Goal: Task Accomplishment & Management: Manage account settings

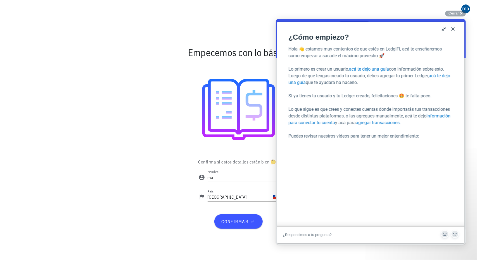
click at [451, 29] on button "Close" at bounding box center [452, 28] width 9 height 9
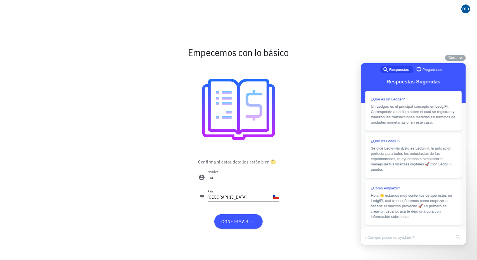
click at [307, 165] on div "Confirma si estos detalles están bien 🤔 Nombre ma País Chile confirmar" at bounding box center [238, 196] width 331 height 77
drag, startPoint x: 264, startPoint y: 175, endPoint x: 188, endPoint y: 175, distance: 76.0
click at [188, 175] on div "Confirma si estos detalles están bien 🤔 Nombre ma País Chile confirmar" at bounding box center [238, 196] width 331 height 77
type input "Maihuatl SpA"
click at [328, 165] on div "Confirma si estos detalles están bien 🤔 Nombre Maihuatl SpA País Chile confirmar" at bounding box center [238, 196] width 331 height 77
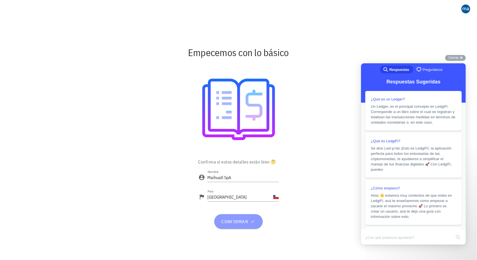
click at [255, 220] on icon "button" at bounding box center [252, 222] width 4 height 4
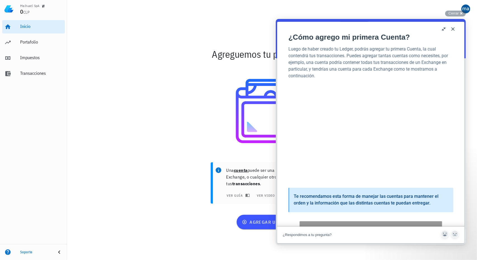
click at [453, 29] on button "Close" at bounding box center [452, 28] width 9 height 9
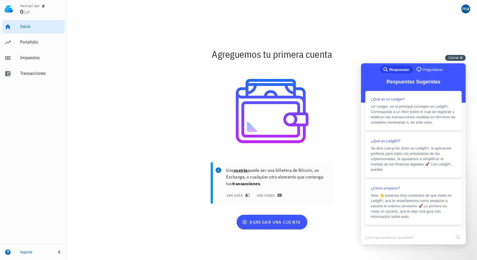
click at [452, 56] on span "Cerrar" at bounding box center [453, 58] width 10 height 4
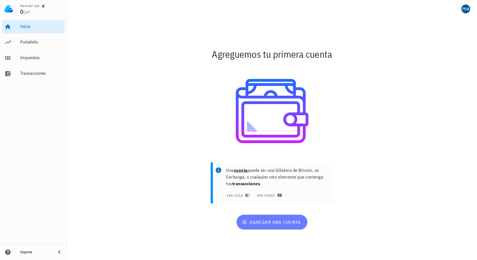
click at [275, 223] on span "agregar una cuenta" at bounding box center [272, 223] width 58 height 6
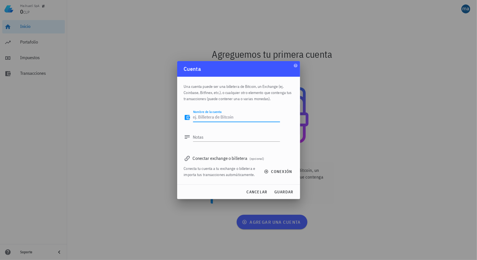
click at [209, 119] on textarea "Nombre de la cuenta" at bounding box center [236, 117] width 87 height 9
click at [213, 143] on div "Notas" at bounding box center [236, 140] width 87 height 15
click at [211, 138] on textarea "Notas" at bounding box center [236, 137] width 87 height 9
click at [245, 159] on div "Conectar exchange o billetera (opcional)" at bounding box center [238, 158] width 109 height 8
click at [261, 193] on span "cancelar" at bounding box center [256, 192] width 21 height 5
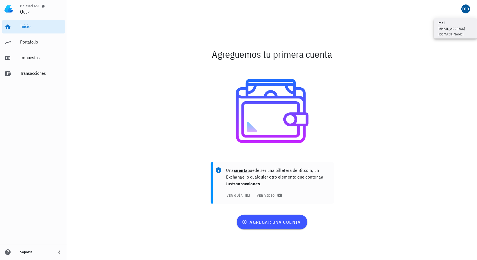
click at [471, 14] on div at bounding box center [272, 9] width 410 height 18
click at [466, 7] on div "avatar" at bounding box center [465, 8] width 9 height 9
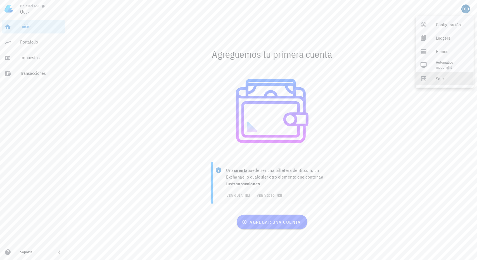
click at [437, 80] on div "Salir" at bounding box center [452, 78] width 33 height 11
